Goal: Task Accomplishment & Management: Use online tool/utility

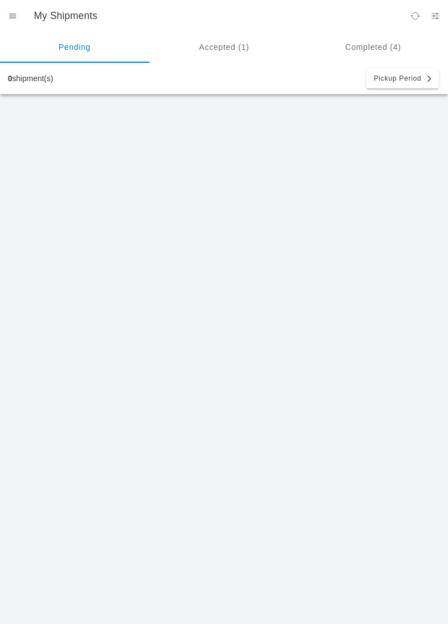
click at [246, 49] on ion-segment-button "Accepted (1)" at bounding box center [225, 46] width 150 height 31
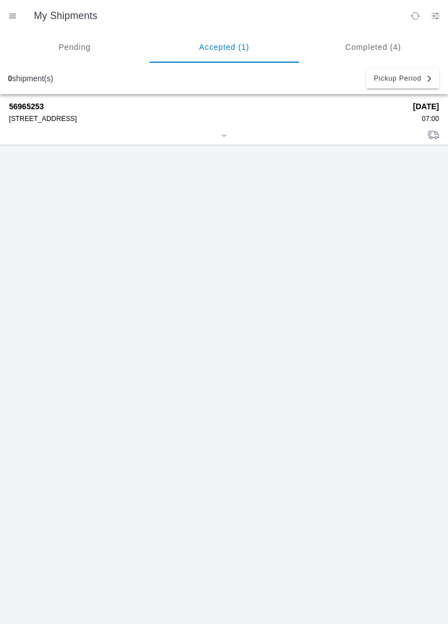
click at [61, 112] on div "56965253 [STREET_ADDRESS]" at bounding box center [207, 112] width 397 height 21
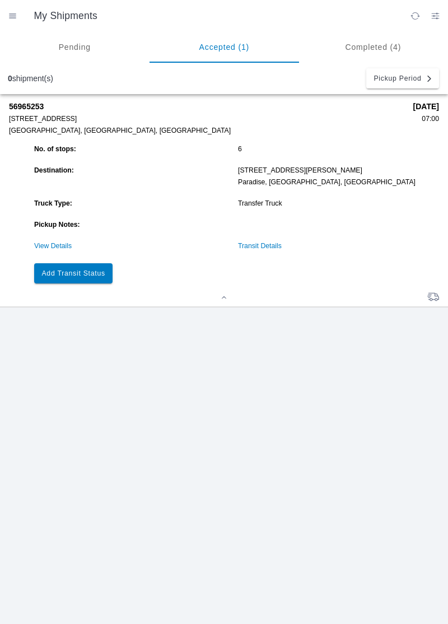
click at [0, 0] on slot "Add Transit Status" at bounding box center [0, 0] width 0 height 0
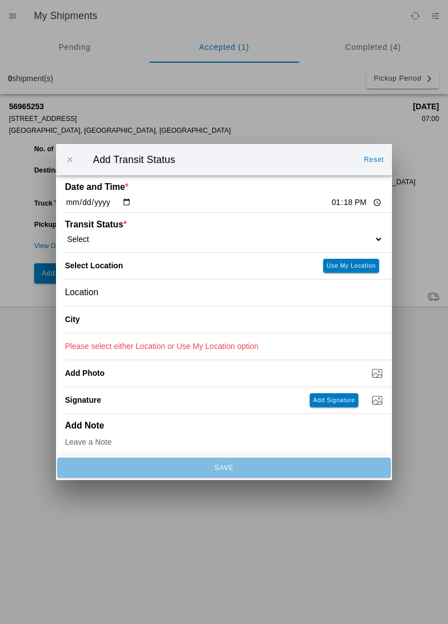
click at [150, 229] on ion-label "Transit Status *" at bounding box center [184, 225] width 239 height 10
click at [141, 236] on select "Select Arrive at Drop Off Arrive at Pickup Break Start Break Stop Depart Drop O…" at bounding box center [224, 239] width 318 height 10
select select "ARVPULOC"
click at [0, 0] on slot "Use My Location" at bounding box center [0, 0] width 0 height 0
type input "[GEOGRAPHIC_DATA]"
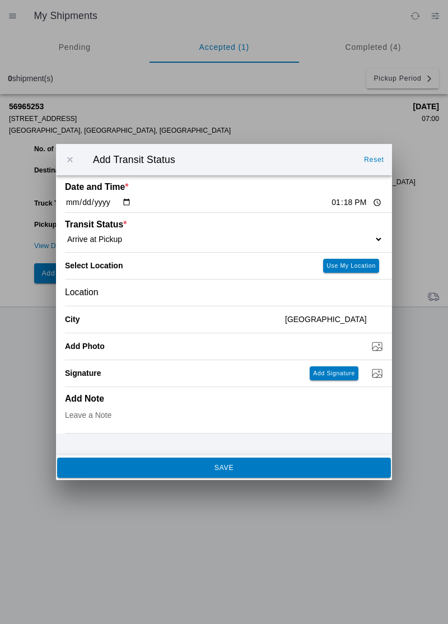
click at [119, 470] on span "SAVE" at bounding box center [223, 468] width 319 height 7
